Goal: Task Accomplishment & Management: Complete application form

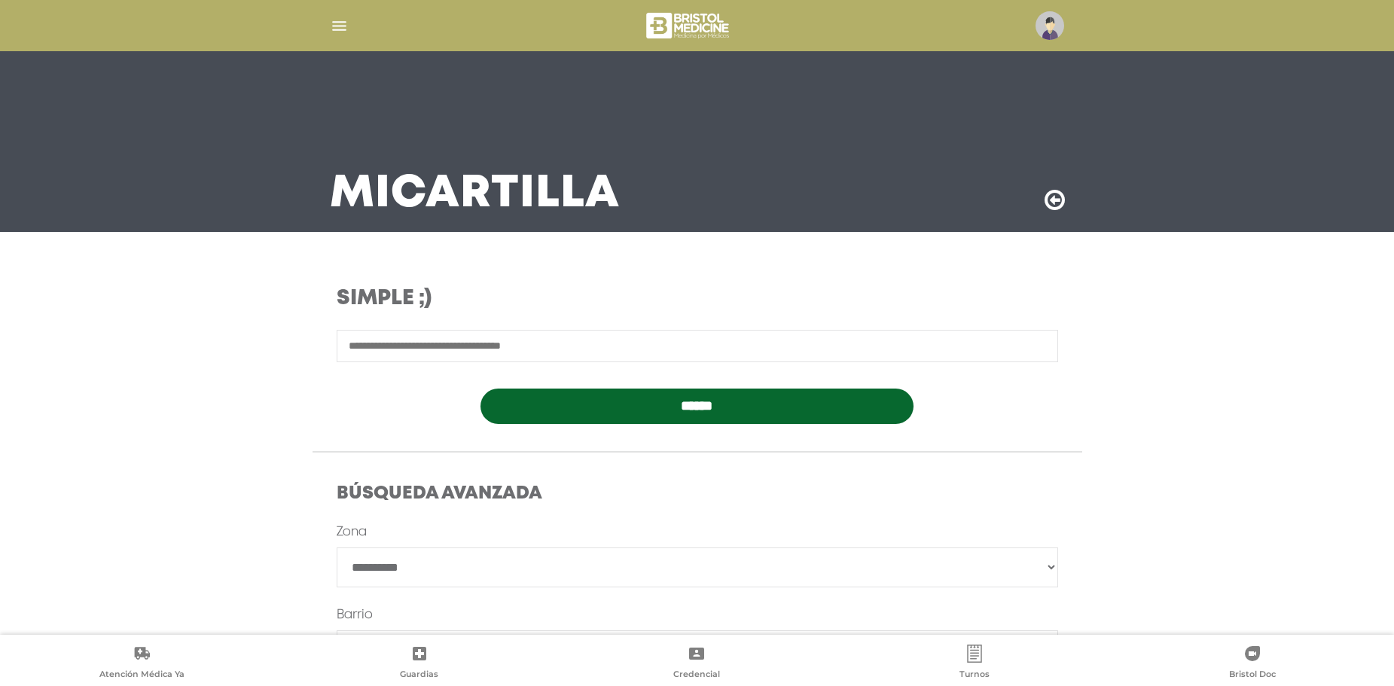
click at [349, 20] on div at bounding box center [697, 26] width 771 height 36
click at [342, 20] on img "button" at bounding box center [339, 26] width 19 height 19
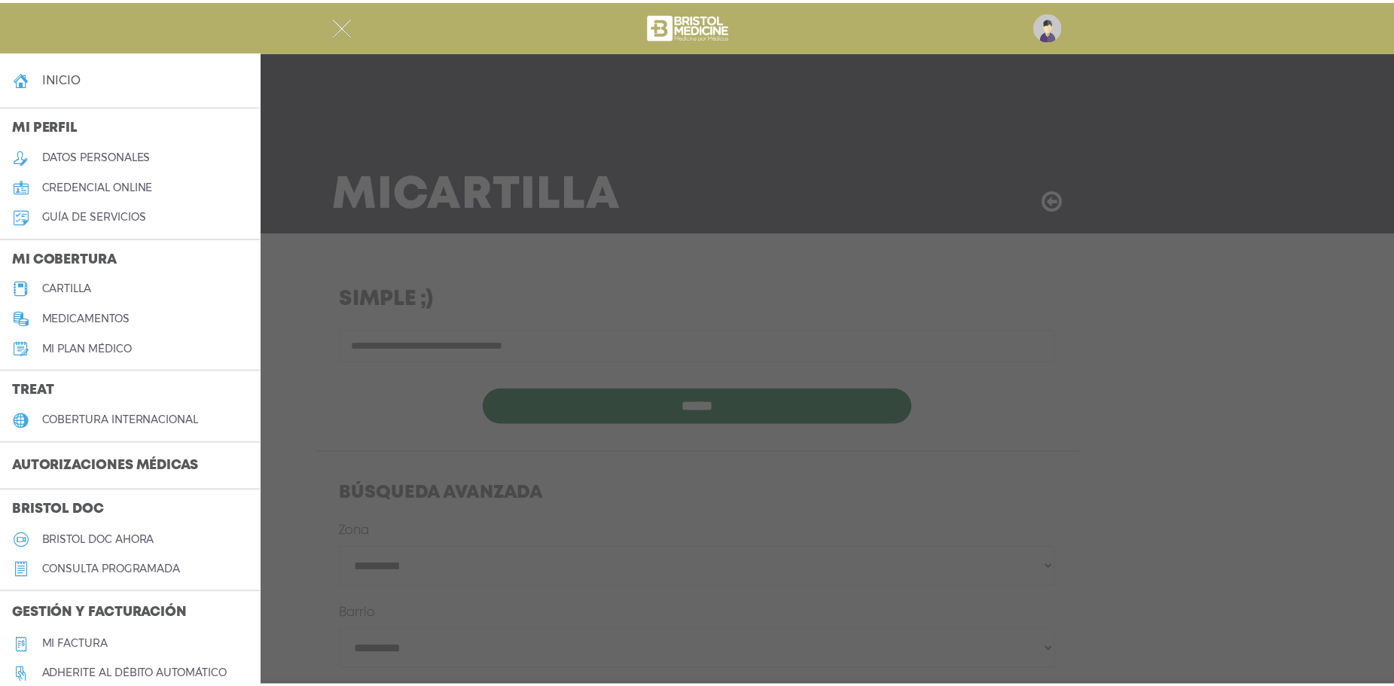
scroll to position [226, 0]
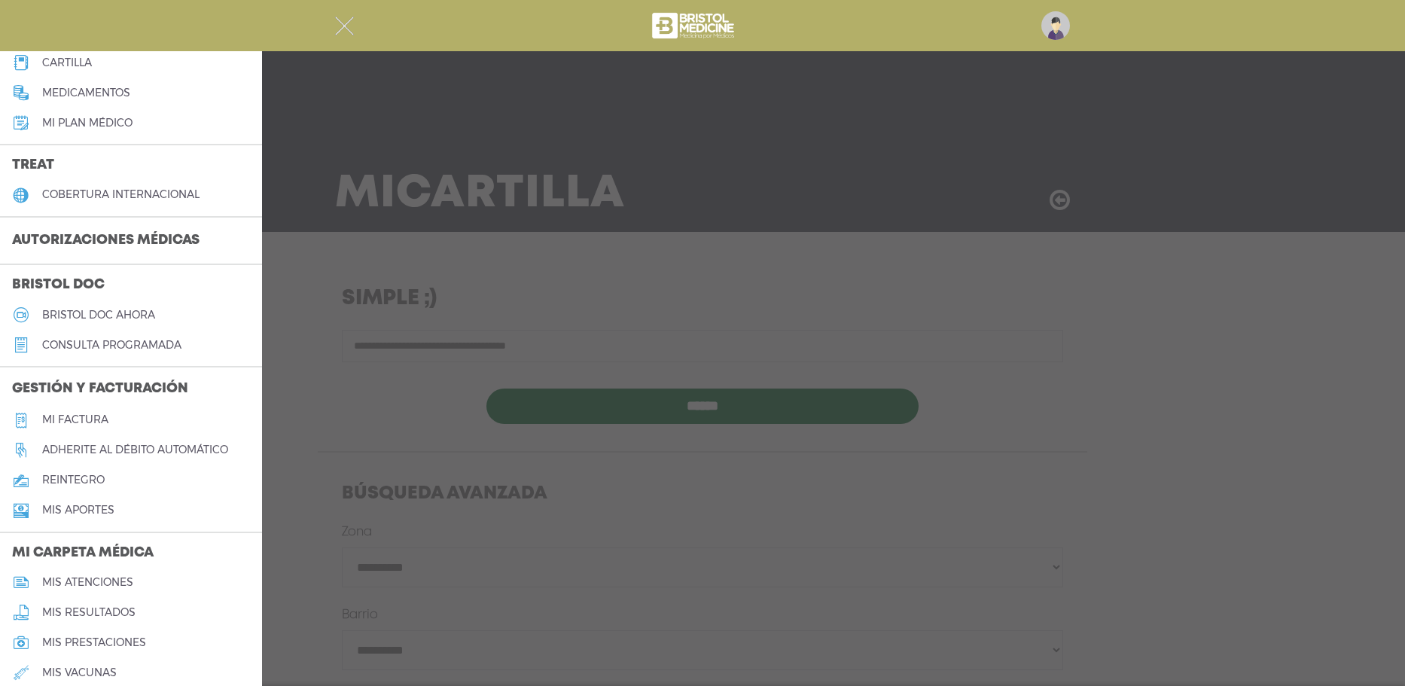
click at [82, 478] on h5 "reintegro" at bounding box center [73, 480] width 62 height 13
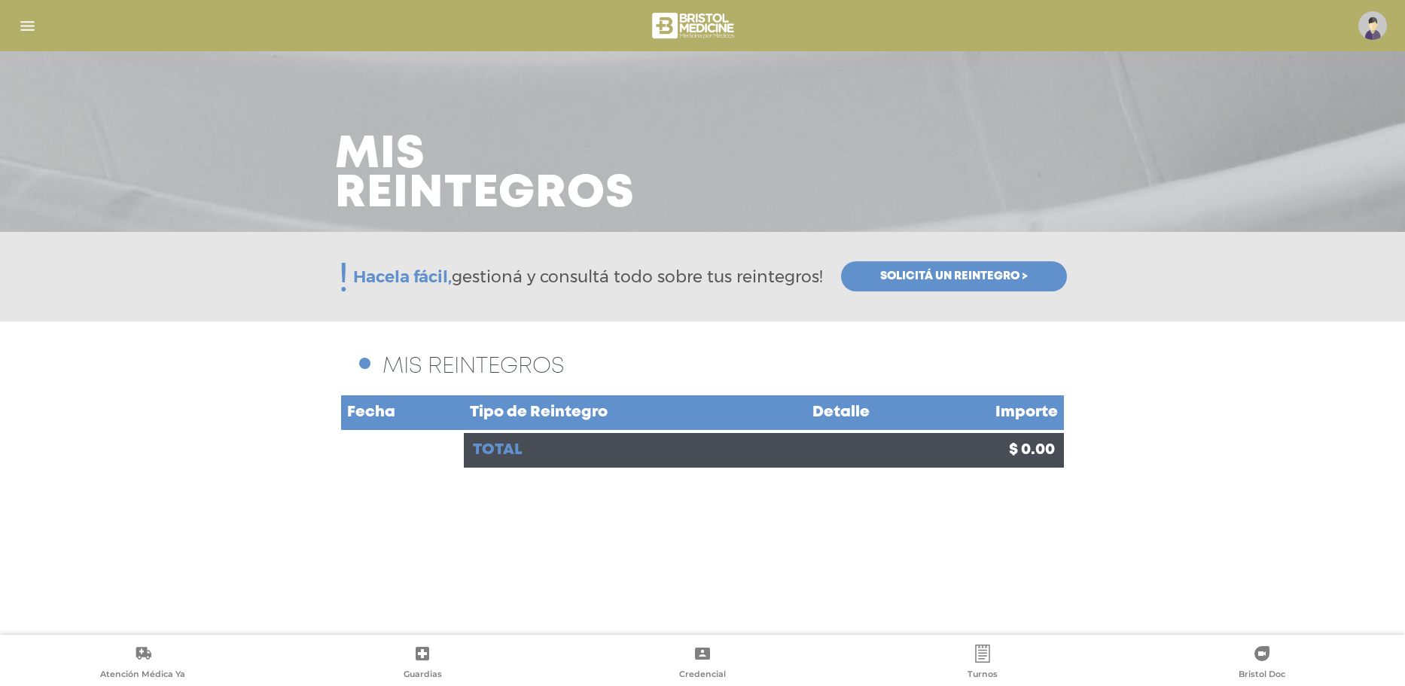
click at [912, 280] on span "Solicitá un reintegro >" at bounding box center [954, 277] width 148 height 14
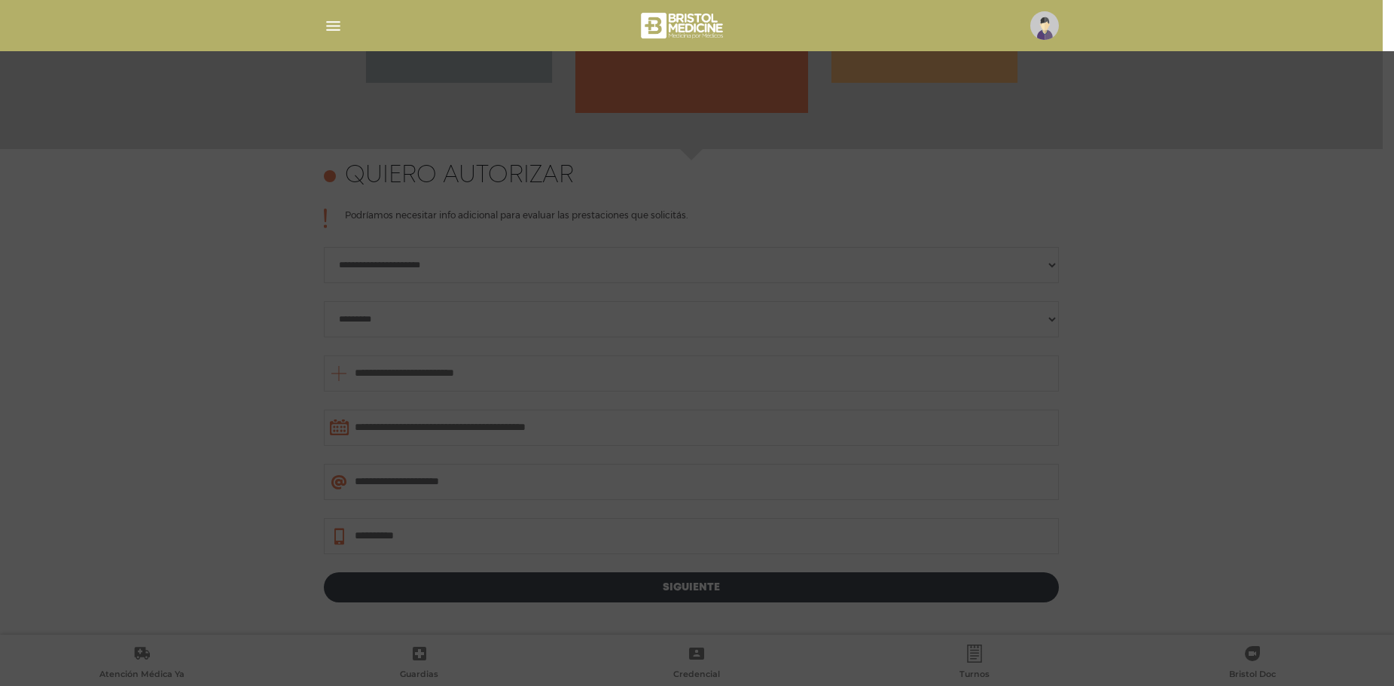
scroll to position [653, 0]
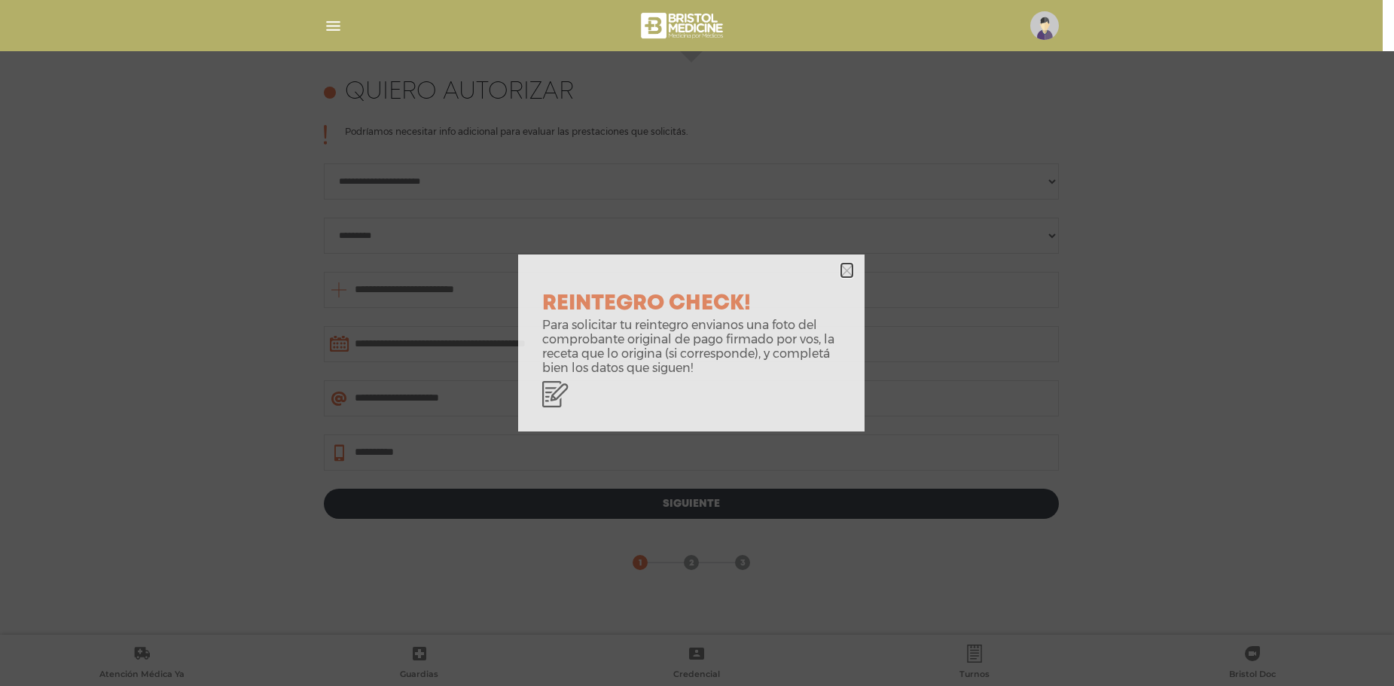
click at [851, 265] on icon "button" at bounding box center [846, 270] width 11 height 11
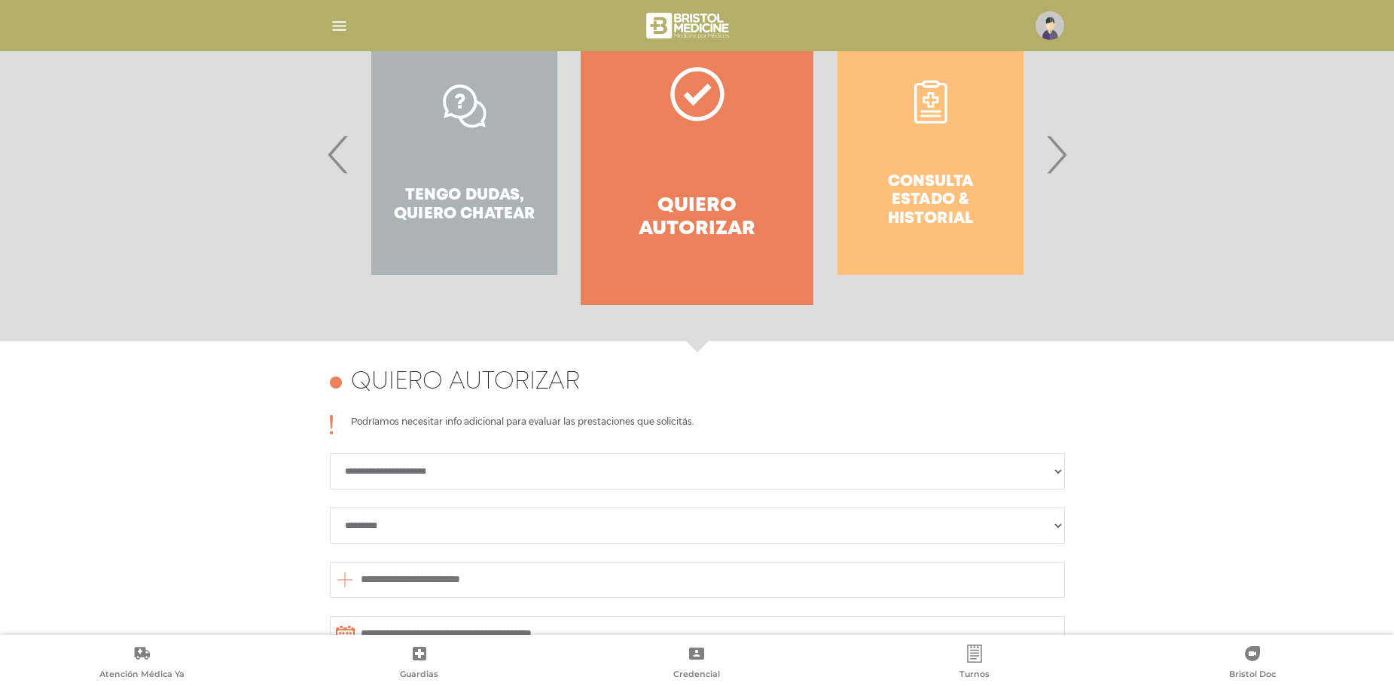
scroll to position [352, 0]
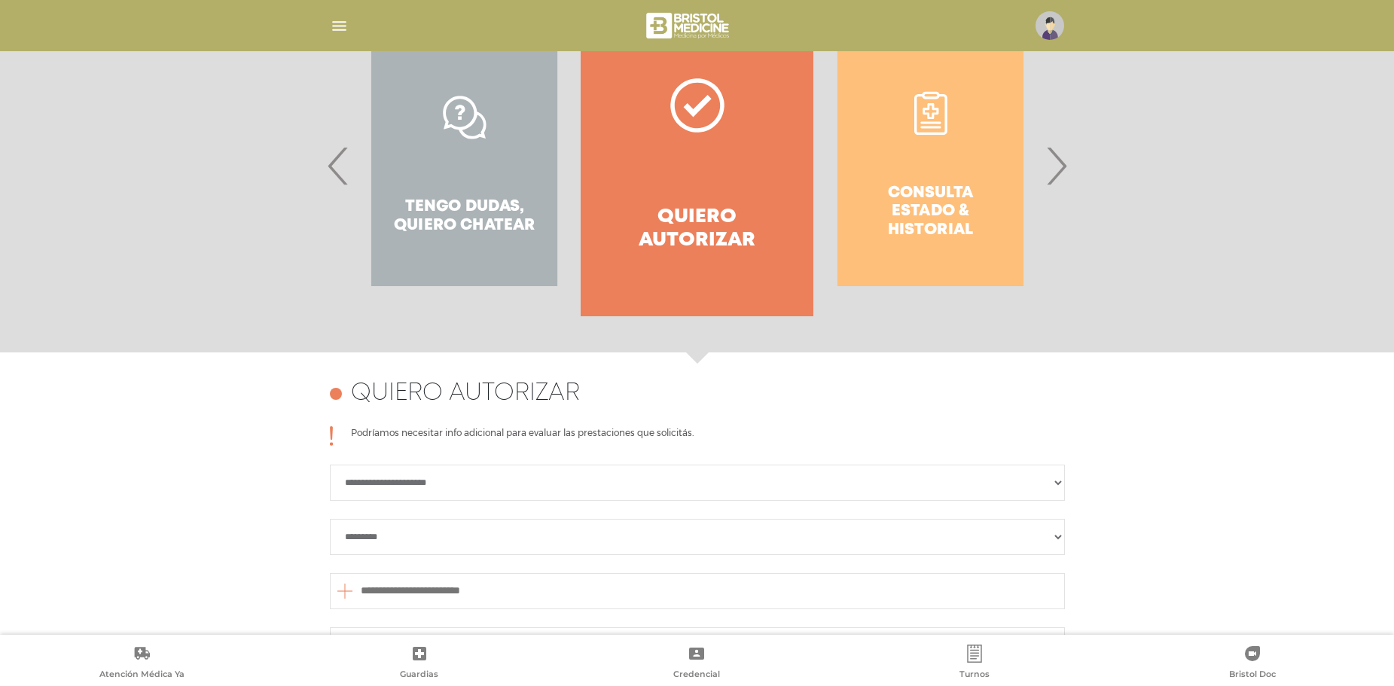
drag, startPoint x: 1074, startPoint y: 158, endPoint x: 1066, endPoint y: 162, distance: 9.1
click at [1074, 159] on div "Consulta estado & historial Prácticas de autorización automática Tengo dudas, q…" at bounding box center [697, 165] width 771 height 301
drag, startPoint x: 1065, startPoint y: 163, endPoint x: 1021, endPoint y: 182, distance: 47.9
click at [1064, 163] on span "›" at bounding box center [1055, 165] width 29 height 81
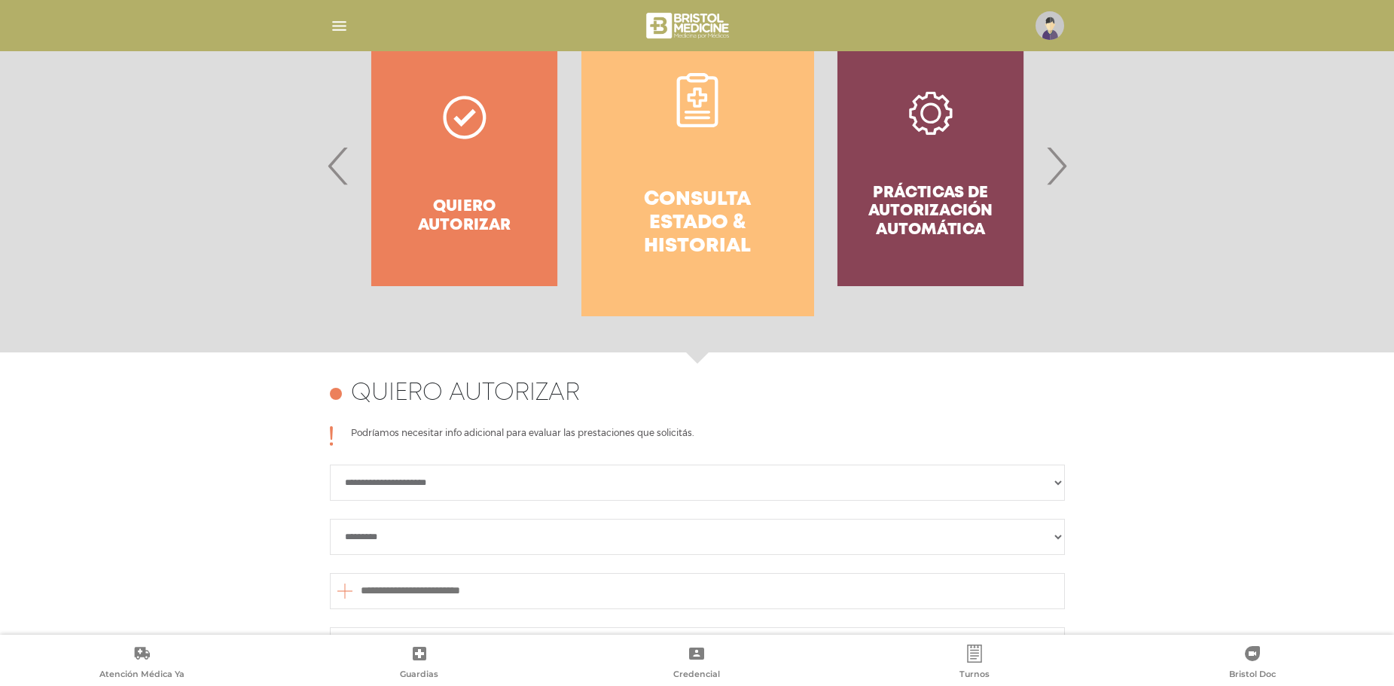
click at [667, 175] on link "Consulta estado & historial" at bounding box center [697, 165] width 233 height 301
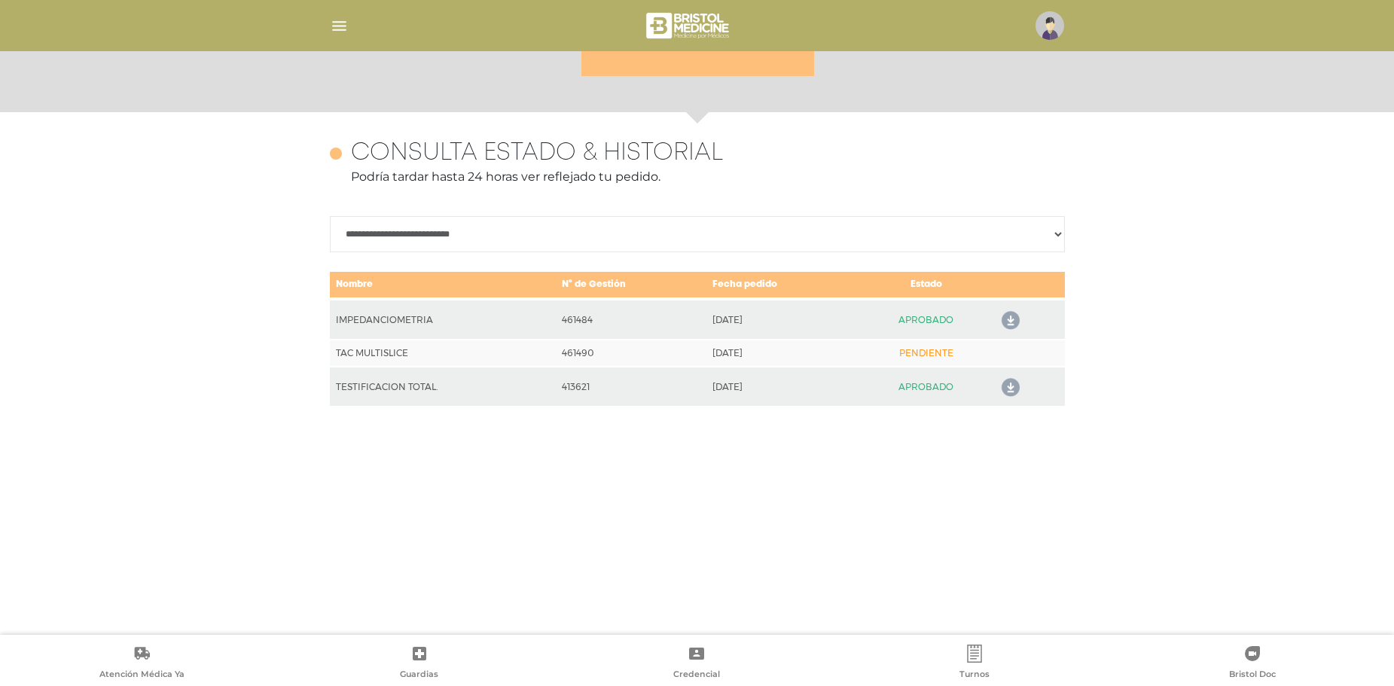
scroll to position [653, 0]
